Goal: Navigation & Orientation: Find specific page/section

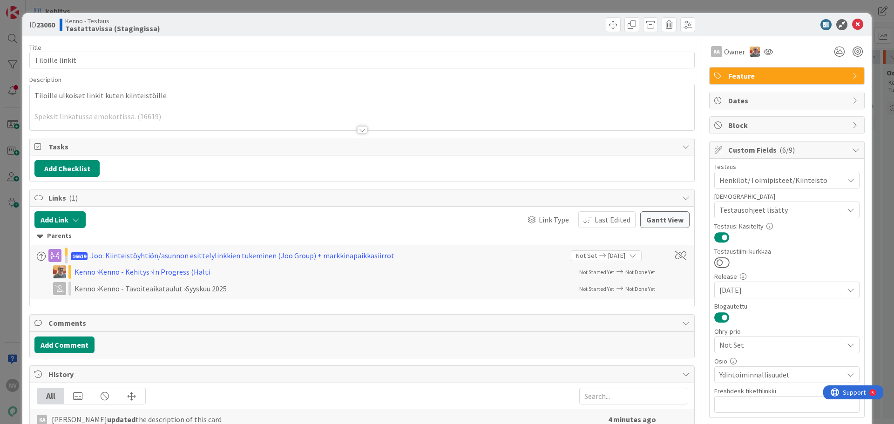
click at [359, 130] on div at bounding box center [362, 129] width 10 height 7
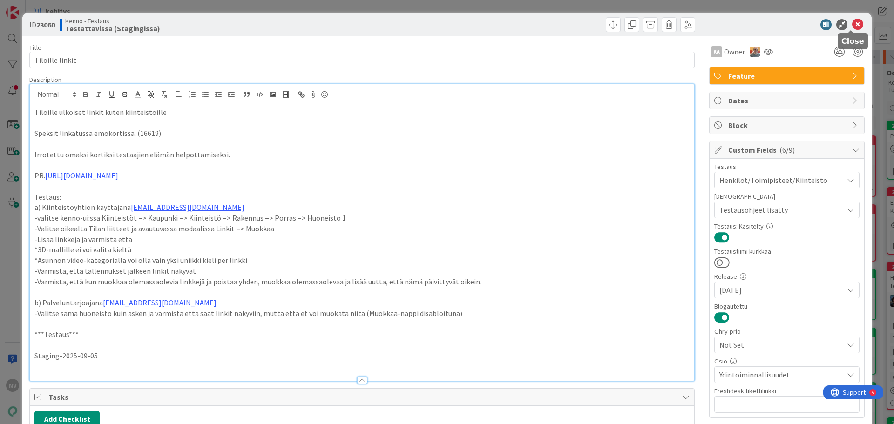
click at [853, 26] on icon at bounding box center [857, 24] width 11 height 11
